Goal: Transaction & Acquisition: Book appointment/travel/reservation

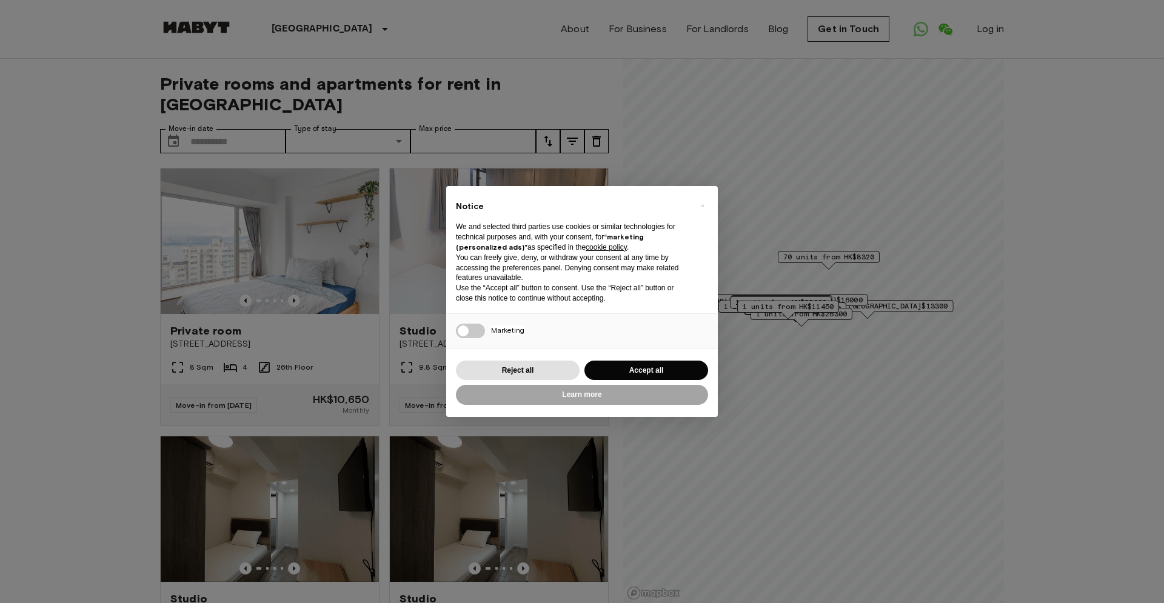
click at [293, 294] on div "× Notice We and selected third parties use cookies or similar technologies for …" at bounding box center [582, 301] width 1164 height 603
click at [646, 371] on button "Accept all" at bounding box center [647, 371] width 124 height 20
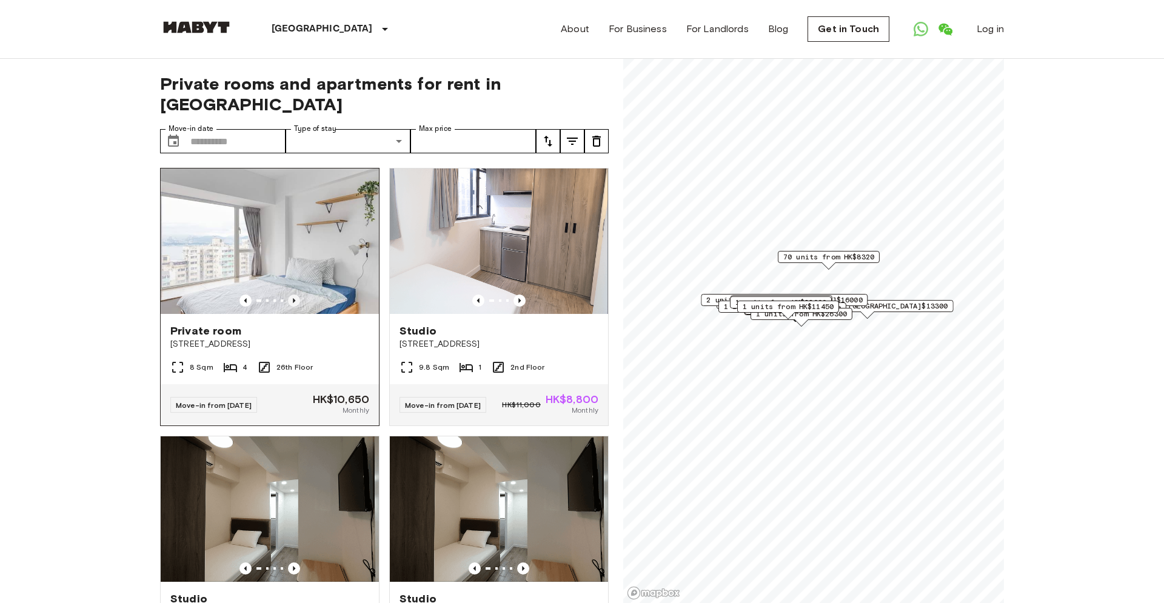
click at [294, 295] on icon "Previous image" at bounding box center [294, 301] width 12 height 12
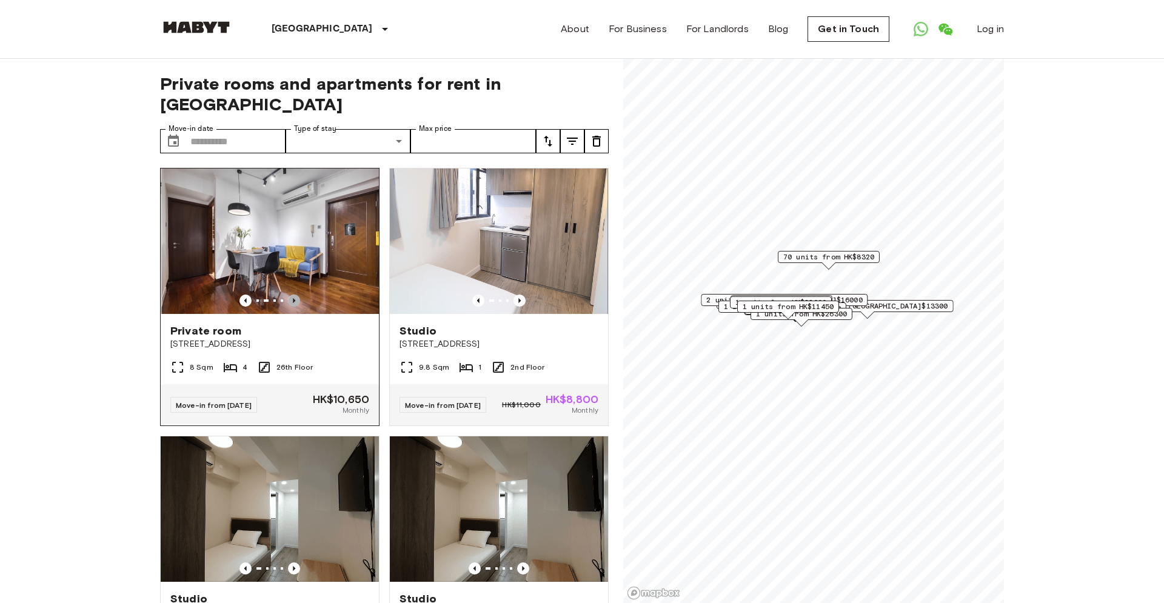
click at [294, 295] on icon "Previous image" at bounding box center [294, 301] width 12 height 12
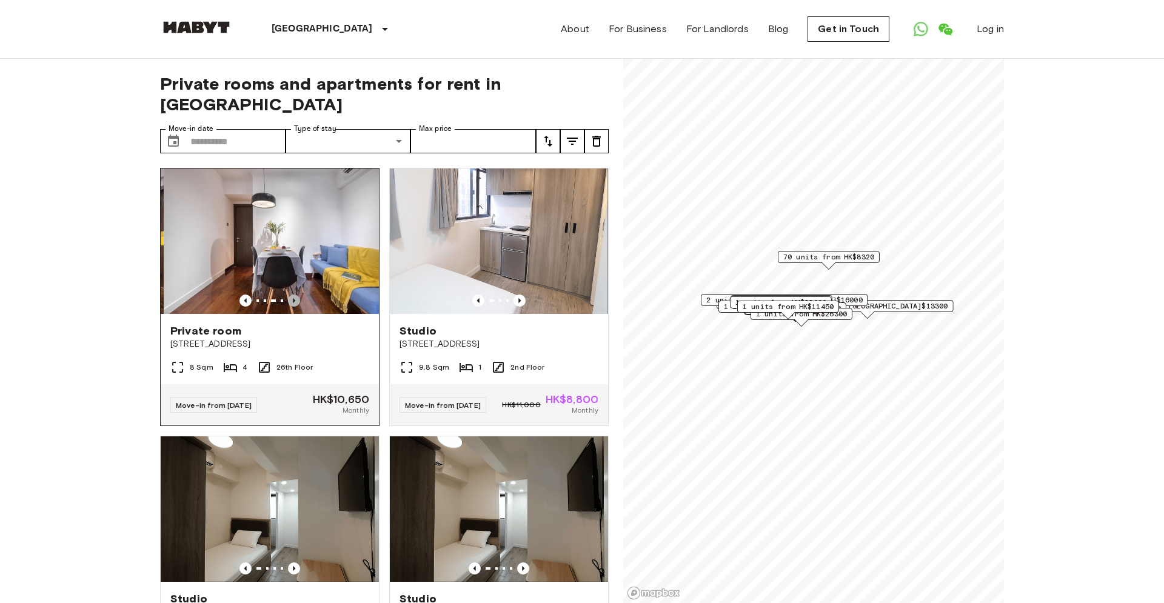
click at [294, 295] on icon "Previous image" at bounding box center [294, 301] width 12 height 12
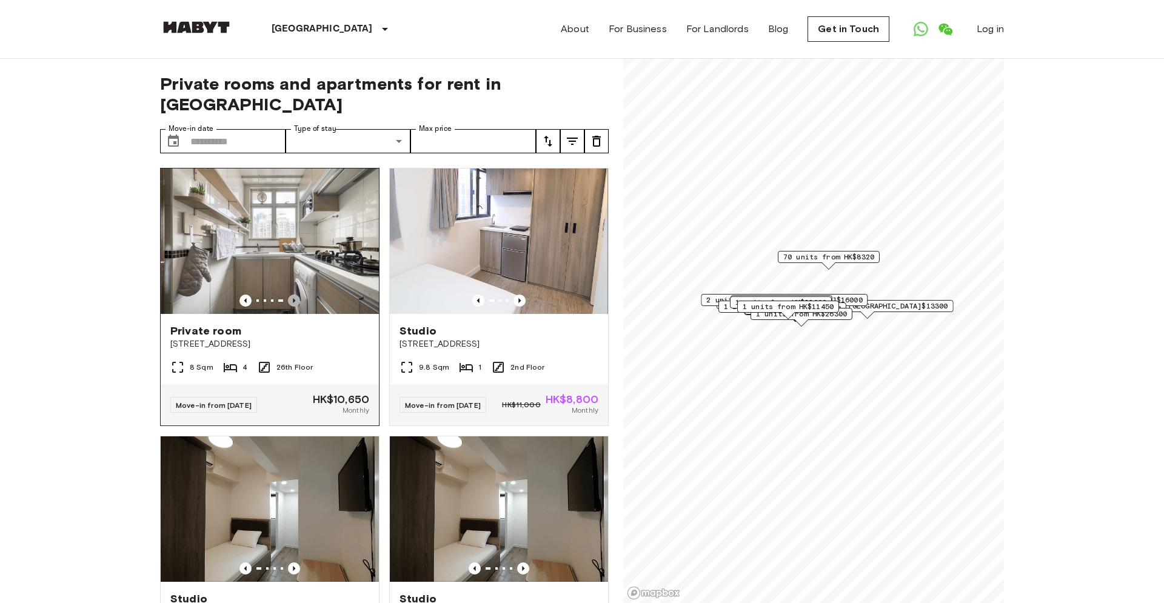
click at [294, 295] on icon "Previous image" at bounding box center [294, 301] width 12 height 12
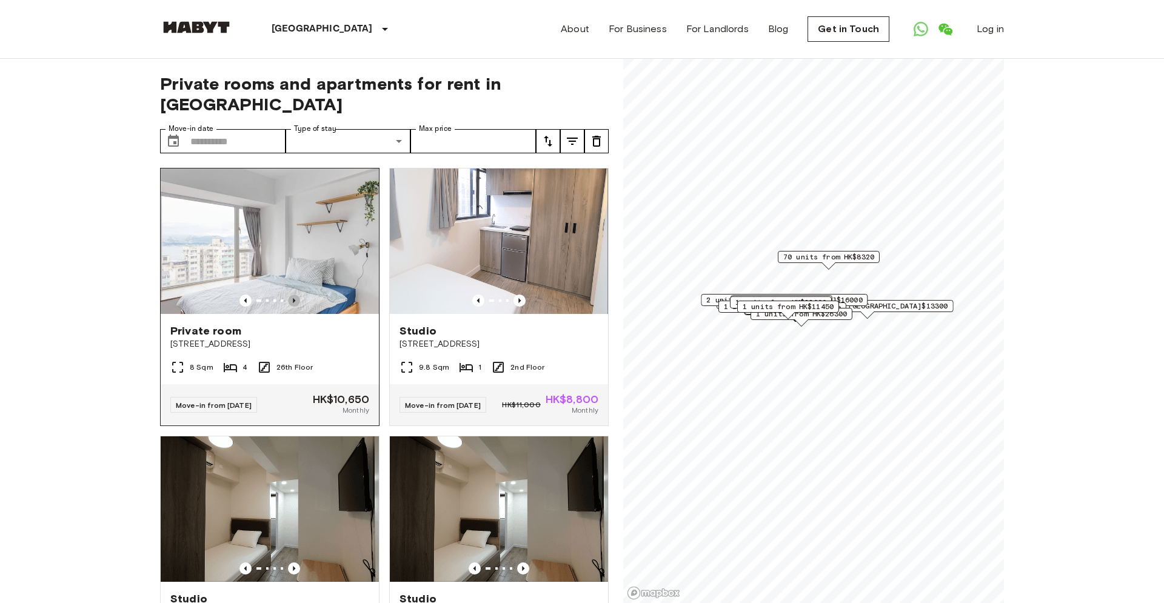
click at [294, 295] on icon "Previous image" at bounding box center [294, 301] width 12 height 12
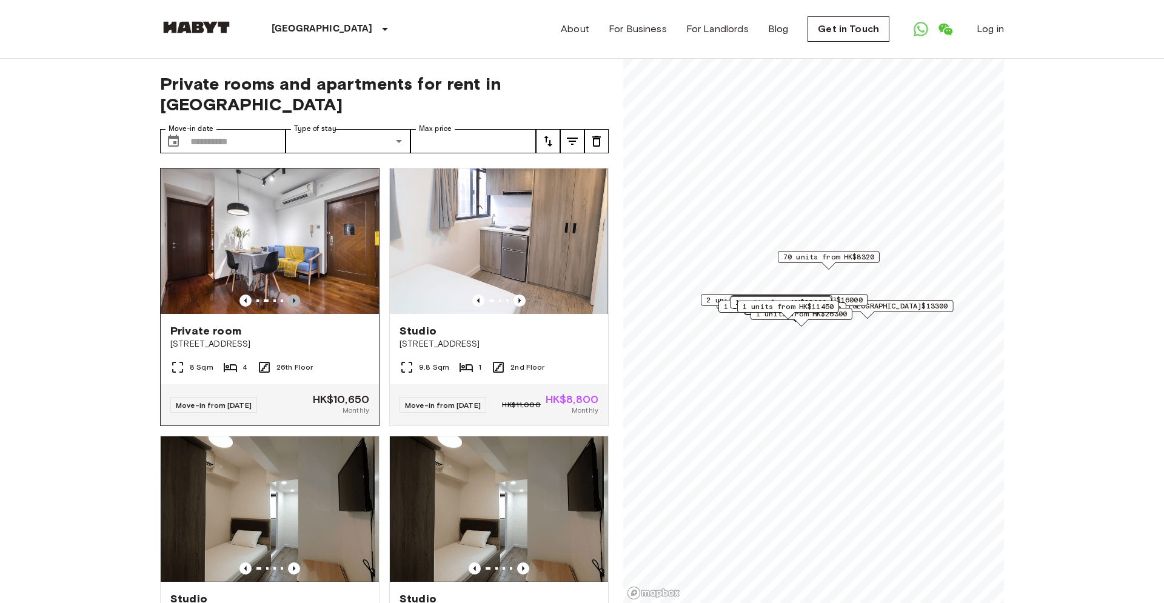
click at [294, 295] on icon "Previous image" at bounding box center [294, 301] width 12 height 12
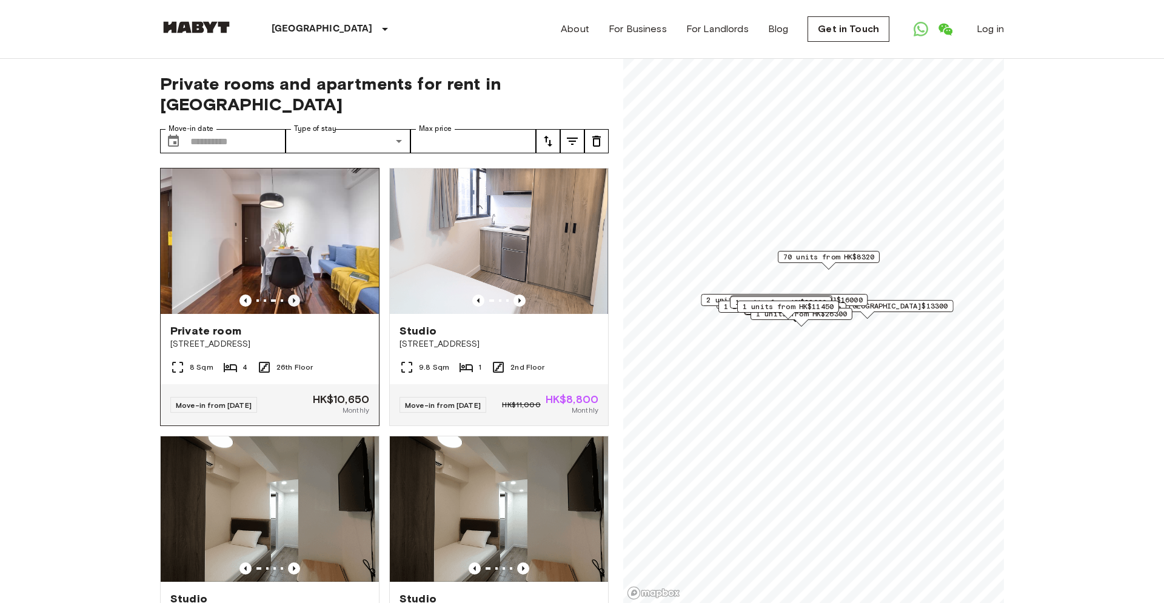
click at [294, 295] on icon "Previous image" at bounding box center [294, 301] width 12 height 12
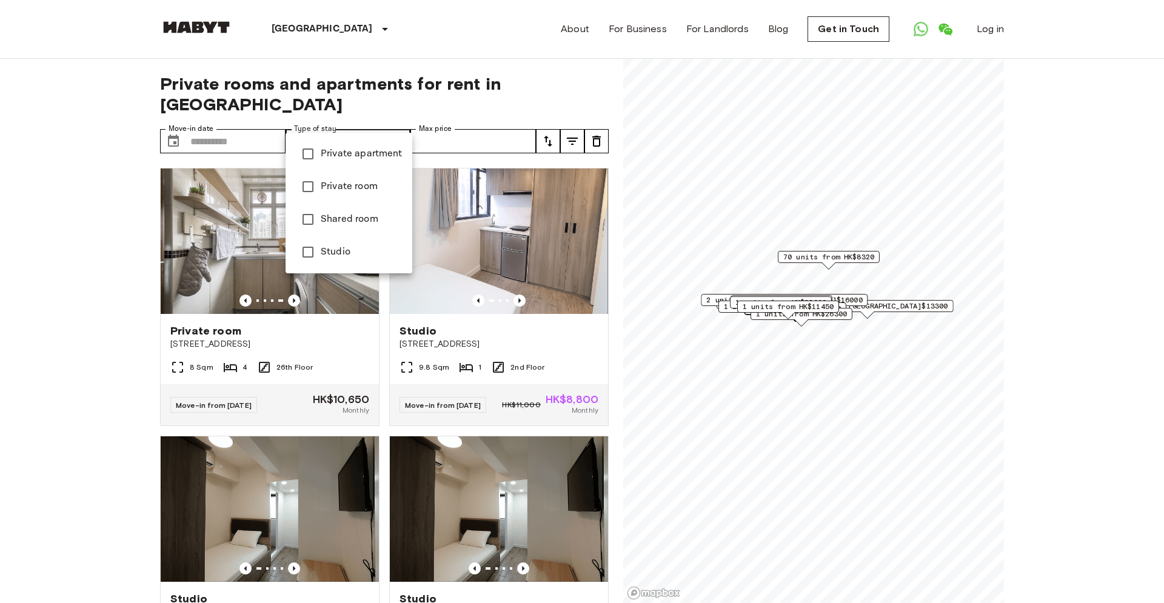
click at [363, 156] on span "Private apartment" at bounding box center [362, 154] width 82 height 15
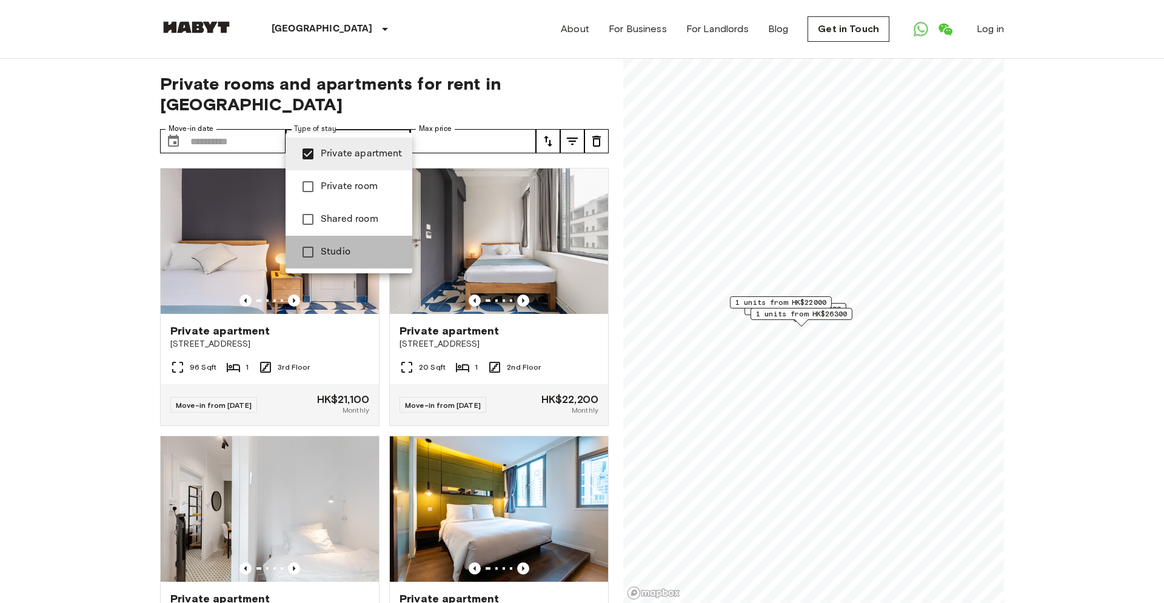
click at [327, 244] on li "Studio" at bounding box center [349, 252] width 127 height 33
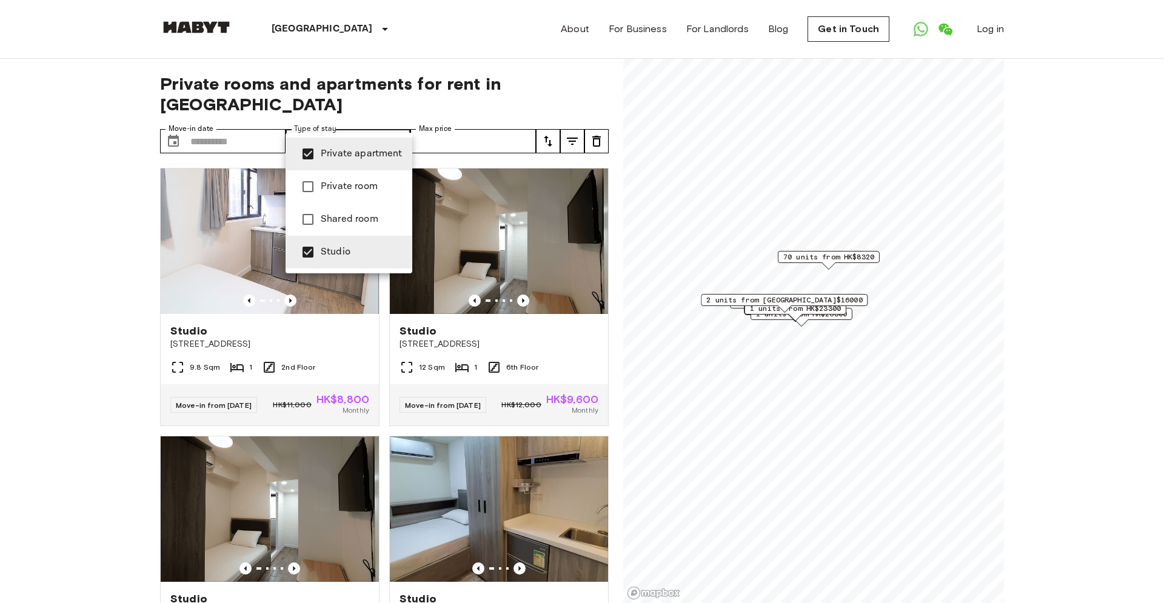
click at [0, 174] on div at bounding box center [582, 301] width 1164 height 603
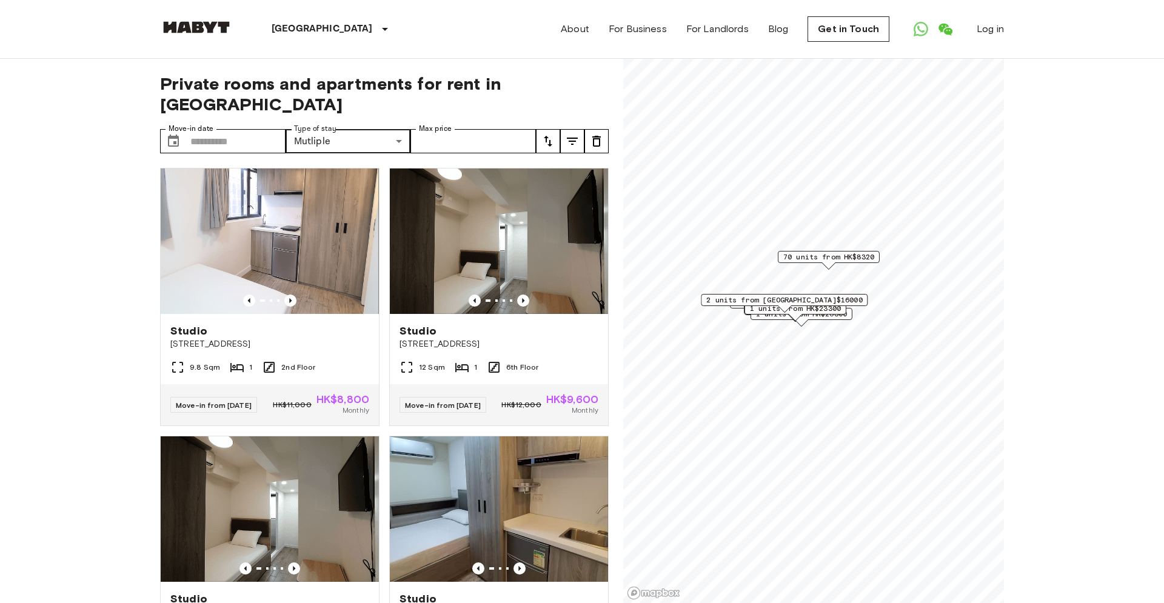
click at [572, 134] on icon "tune" at bounding box center [572, 141] width 15 height 15
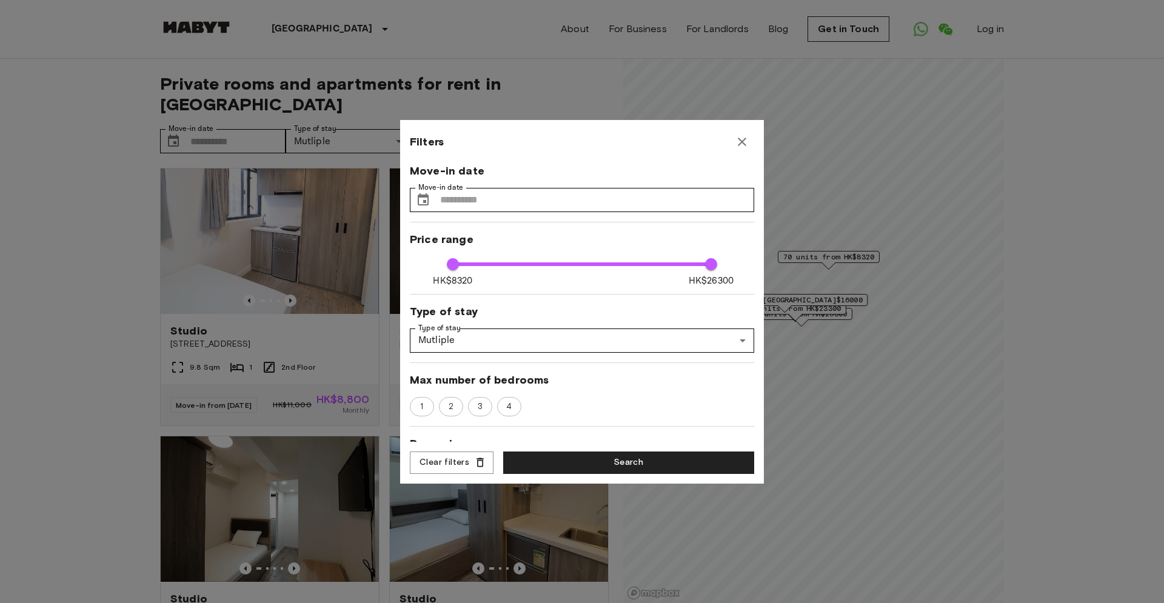
scroll to position [192, 0]
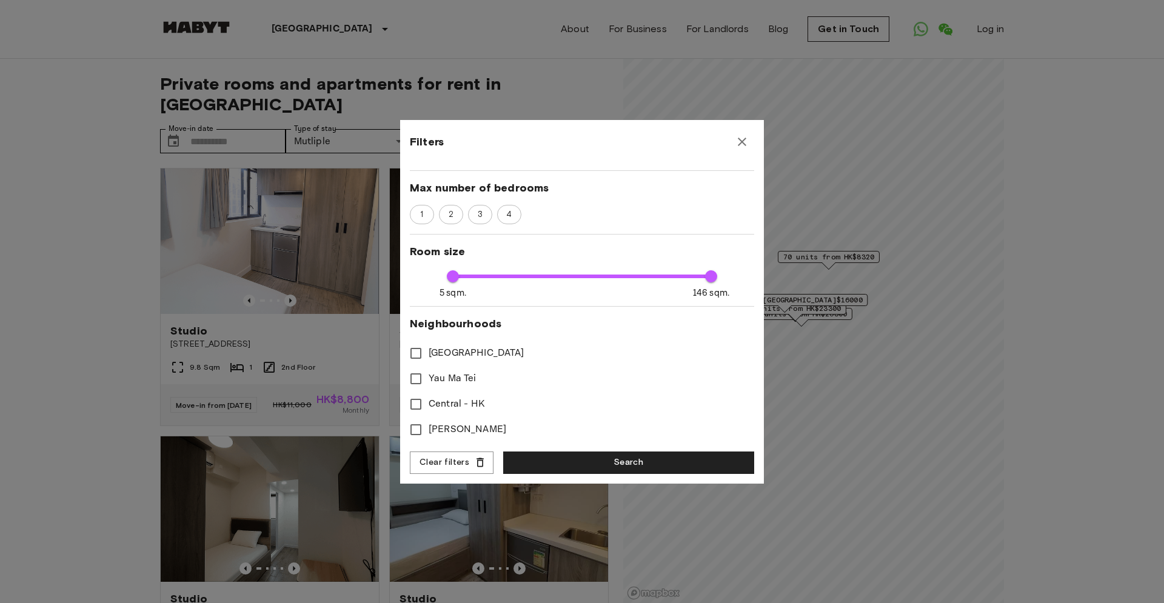
click at [476, 356] on span "[GEOGRAPHIC_DATA]" at bounding box center [477, 353] width 96 height 15
click at [622, 462] on button "Search" at bounding box center [628, 463] width 251 height 22
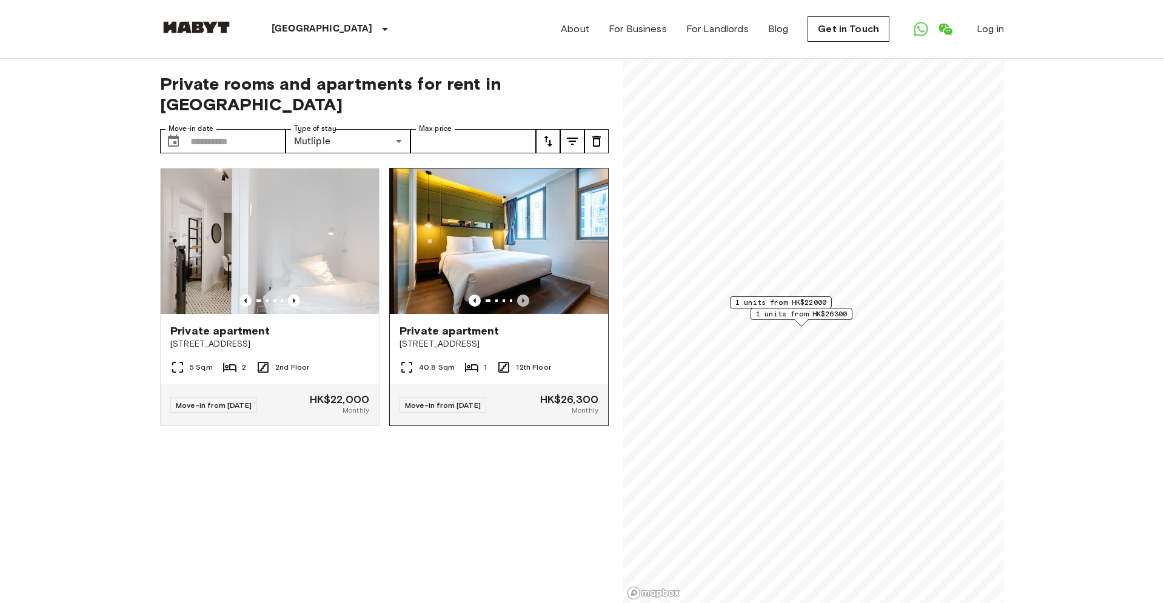
click at [522, 295] on icon "Previous image" at bounding box center [523, 301] width 12 height 12
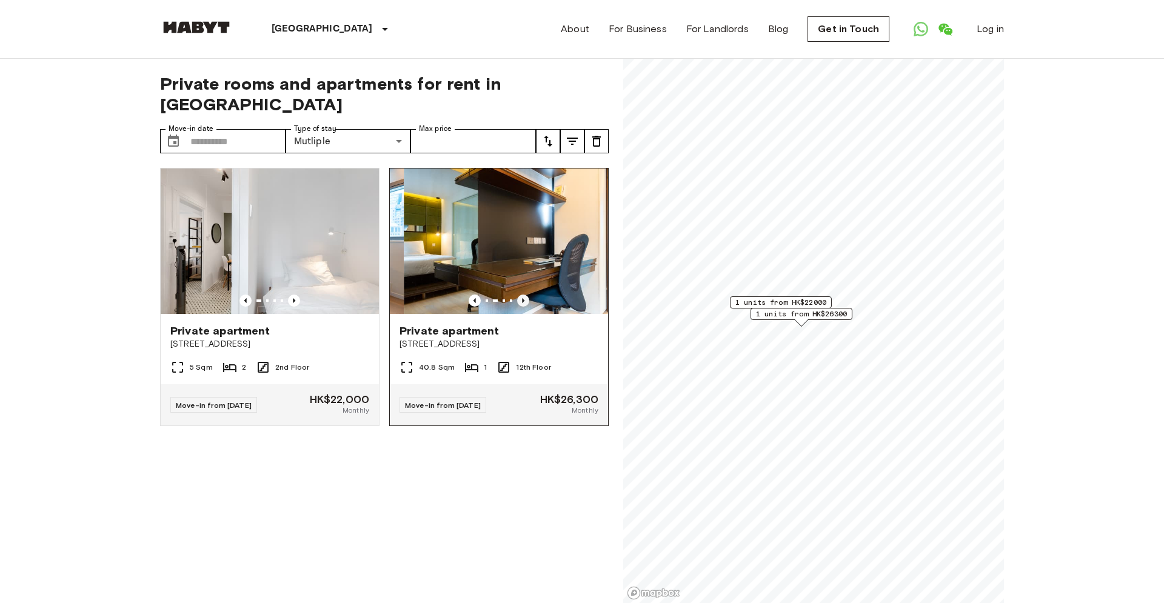
click at [522, 295] on icon "Previous image" at bounding box center [523, 301] width 12 height 12
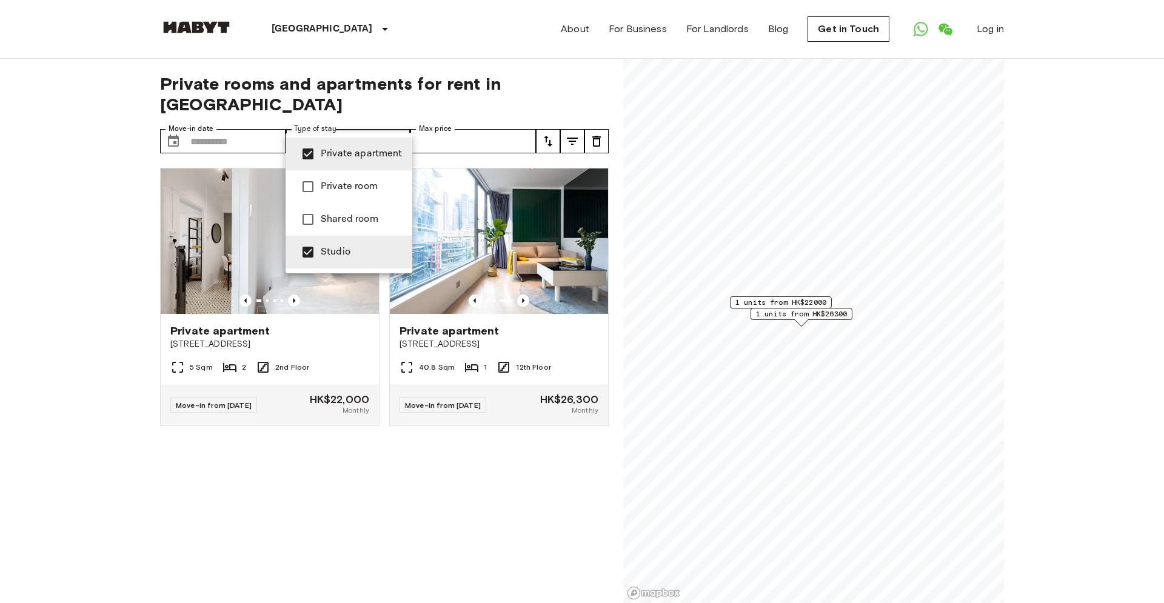
click at [349, 194] on li "Private room" at bounding box center [349, 186] width 127 height 33
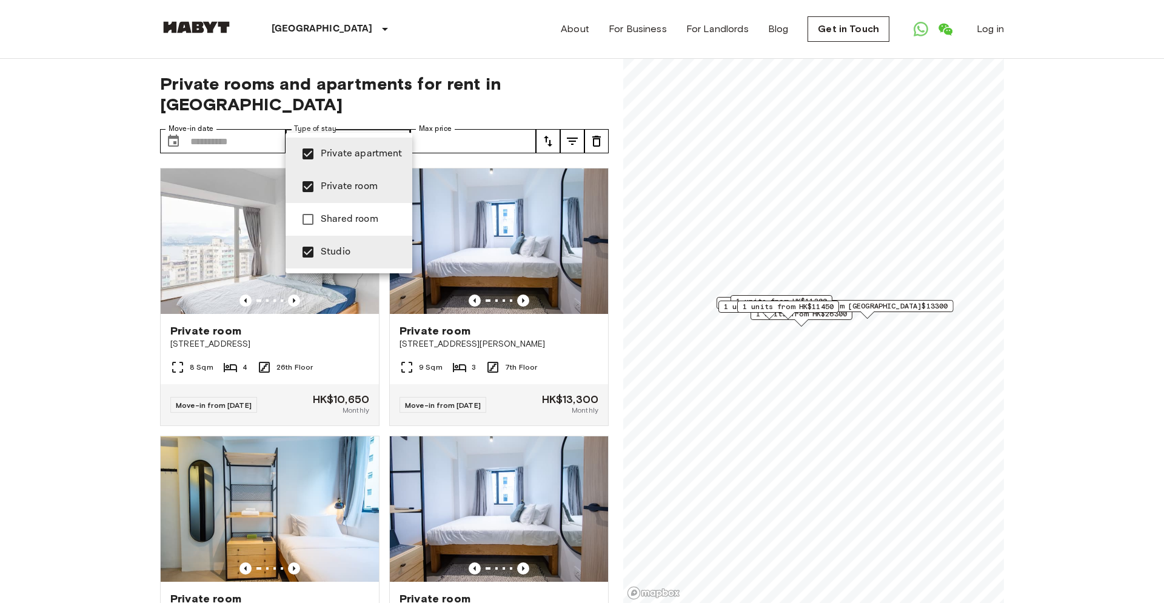
click at [350, 192] on span "Private room" at bounding box center [362, 187] width 82 height 15
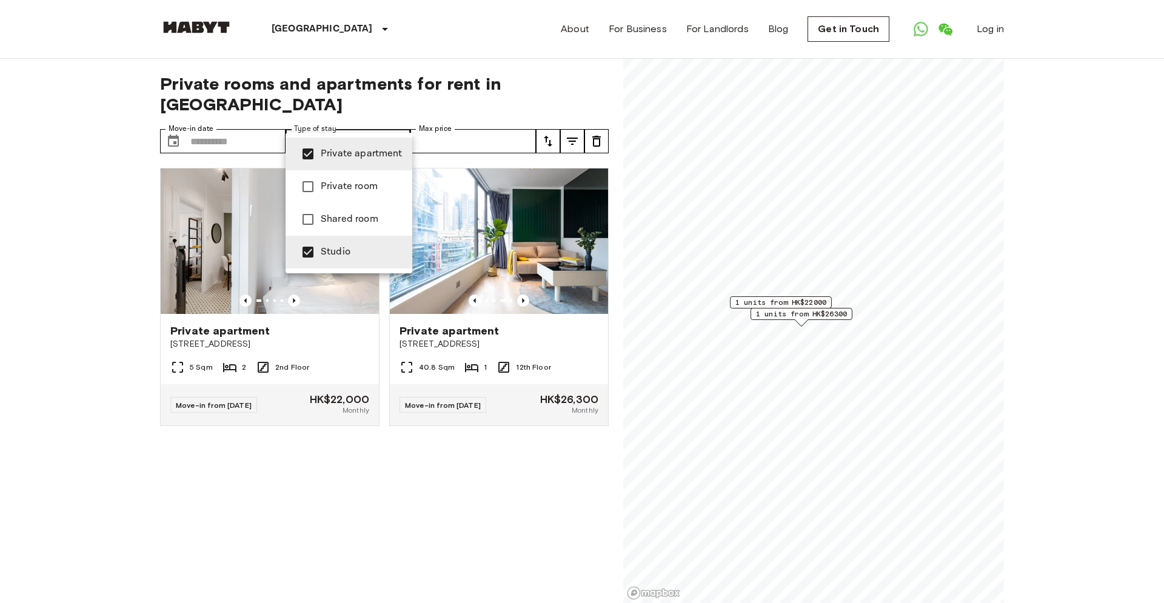
click at [361, 250] on span "Studio" at bounding box center [362, 252] width 82 height 15
type input "**********"
click at [346, 161] on li "Private apartment" at bounding box center [349, 154] width 127 height 33
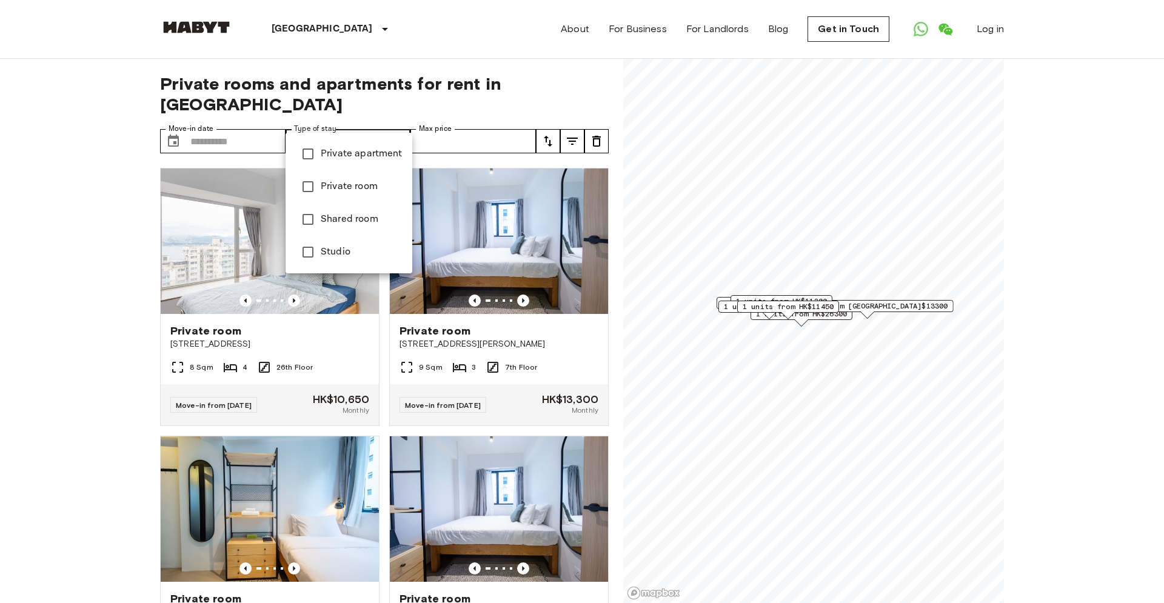
click at [731, 400] on div at bounding box center [582, 301] width 1164 height 603
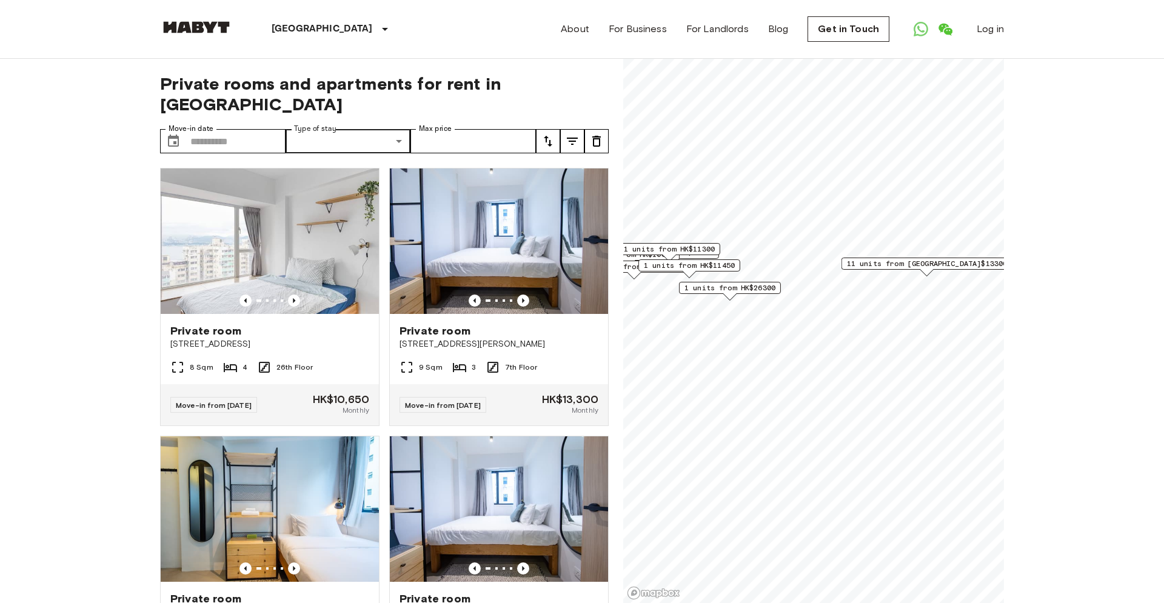
click at [917, 267] on span "11 units from [GEOGRAPHIC_DATA]$13300" at bounding box center [927, 263] width 161 height 11
